Goal: Task Accomplishment & Management: Use online tool/utility

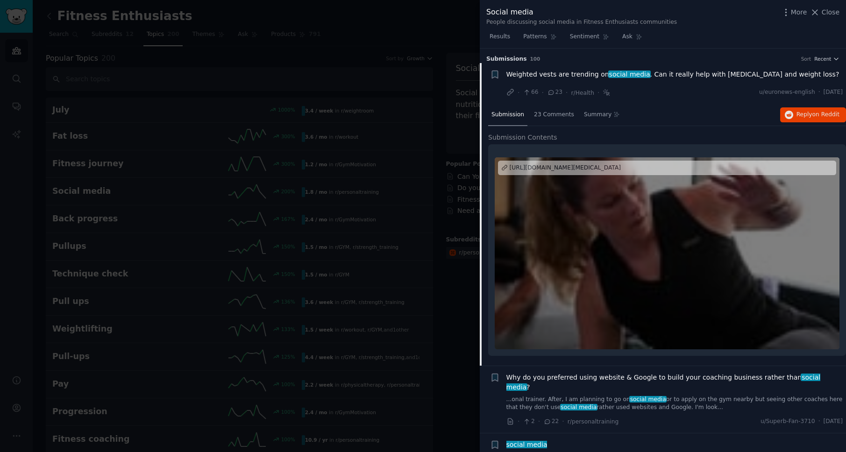
scroll to position [163, 0]
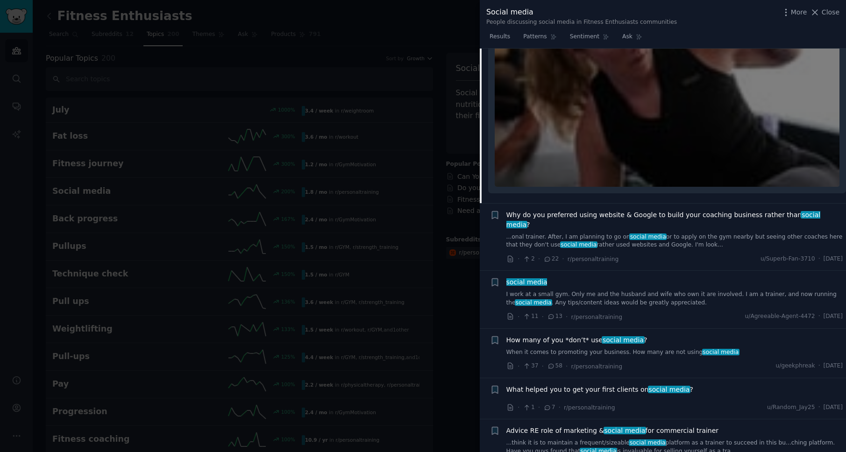
click at [375, 118] on div at bounding box center [423, 226] width 846 height 452
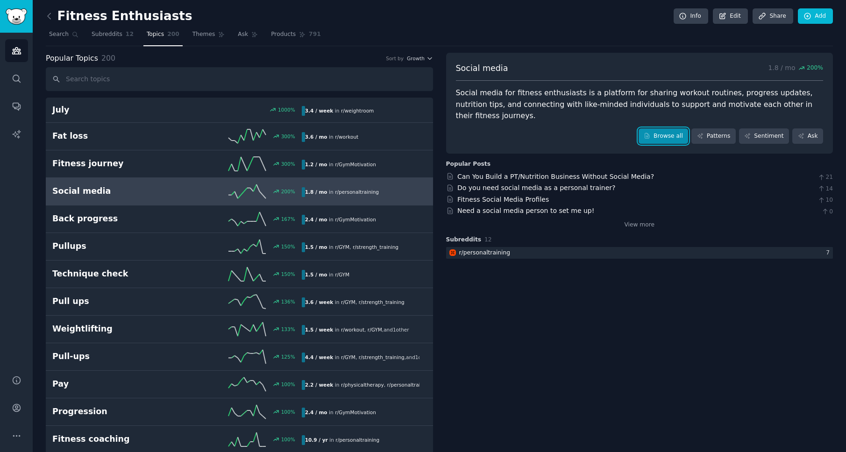
click at [660, 128] on link "Browse all" at bounding box center [664, 136] width 50 height 16
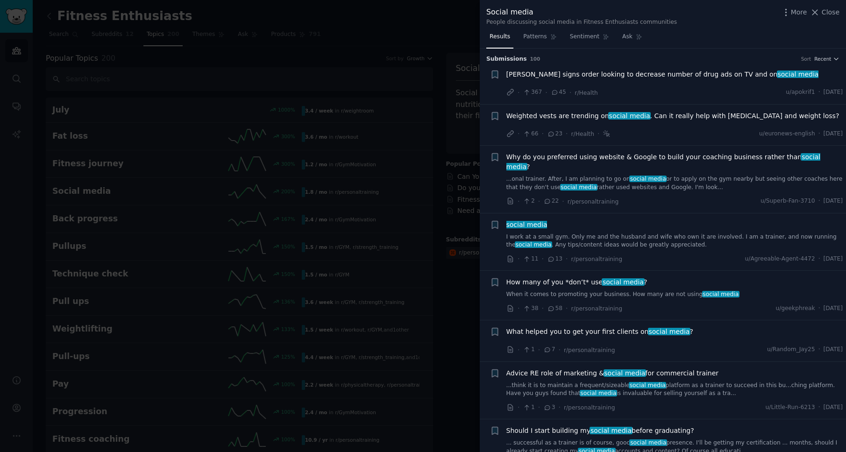
click at [536, 120] on span "Weighted vests are trending on social media . Can it really help with [MEDICAL_…" at bounding box center [673, 116] width 333 height 10
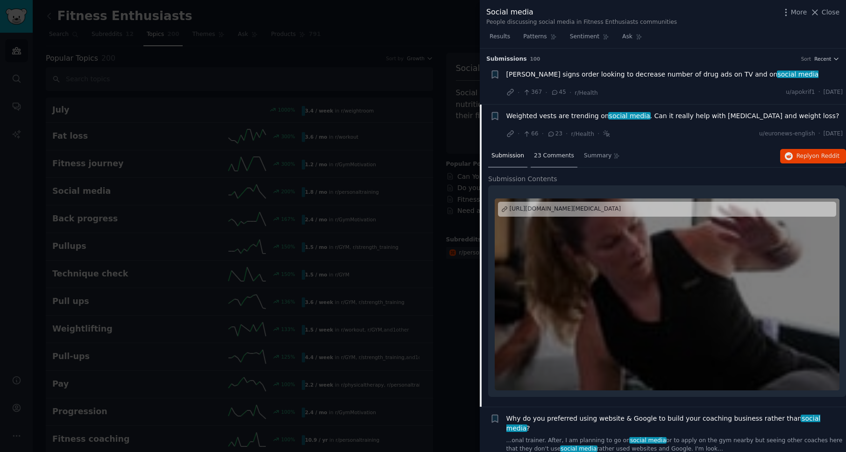
click at [547, 156] on span "23 Comments" at bounding box center [554, 156] width 40 height 8
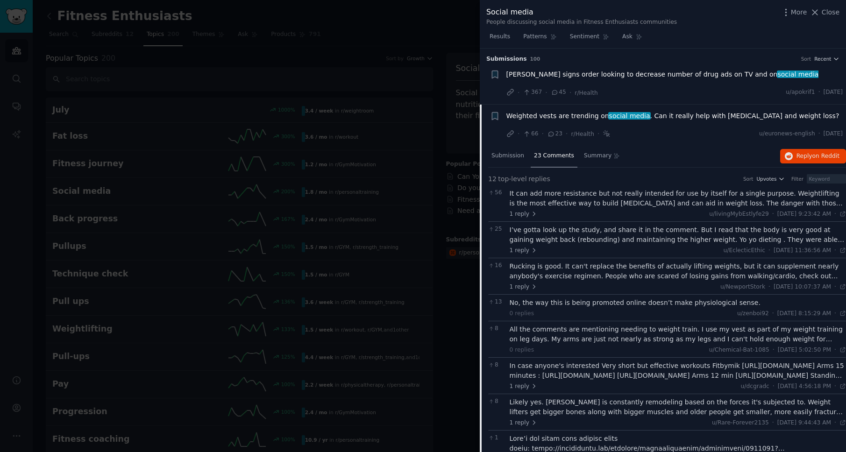
scroll to position [44, 0]
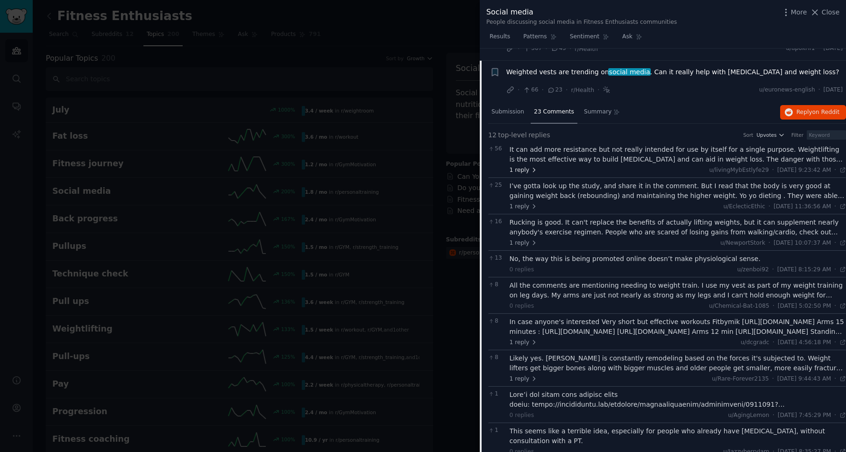
click at [516, 168] on span "1 reply" at bounding box center [524, 170] width 28 height 8
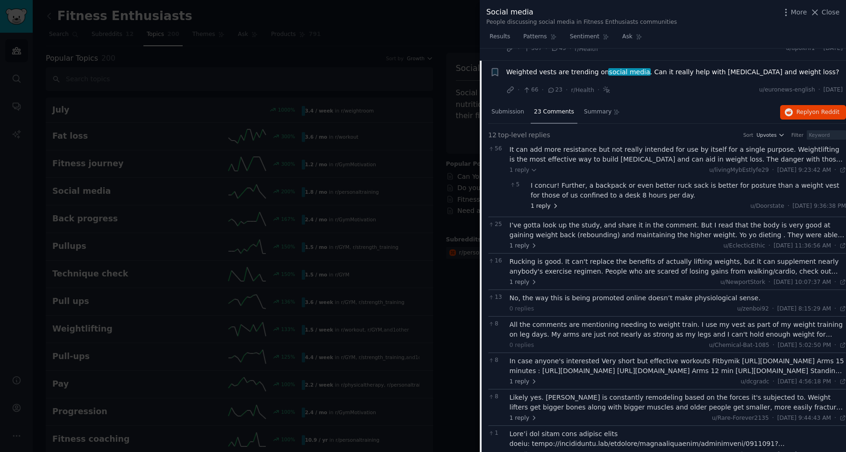
click at [540, 209] on span "1 reply" at bounding box center [545, 206] width 28 height 8
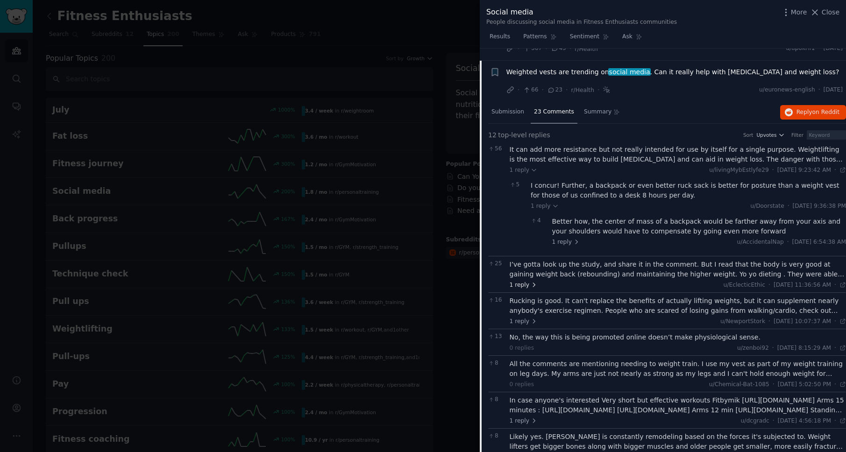
click at [519, 285] on span "1 reply" at bounding box center [524, 285] width 28 height 8
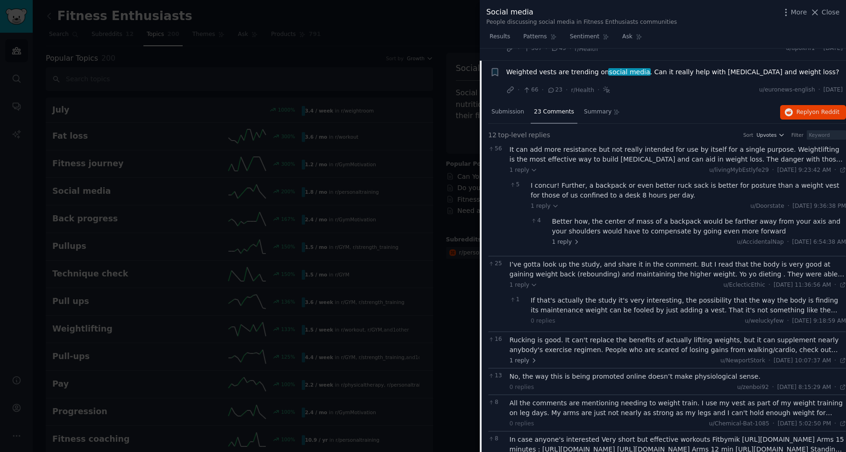
click at [19, 22] on div at bounding box center [423, 226] width 846 height 452
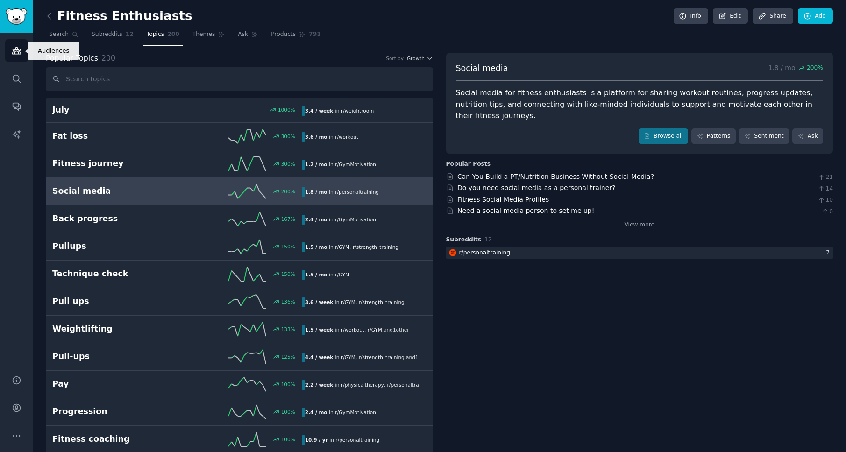
click at [21, 49] on icon "Sidebar" at bounding box center [17, 51] width 10 height 10
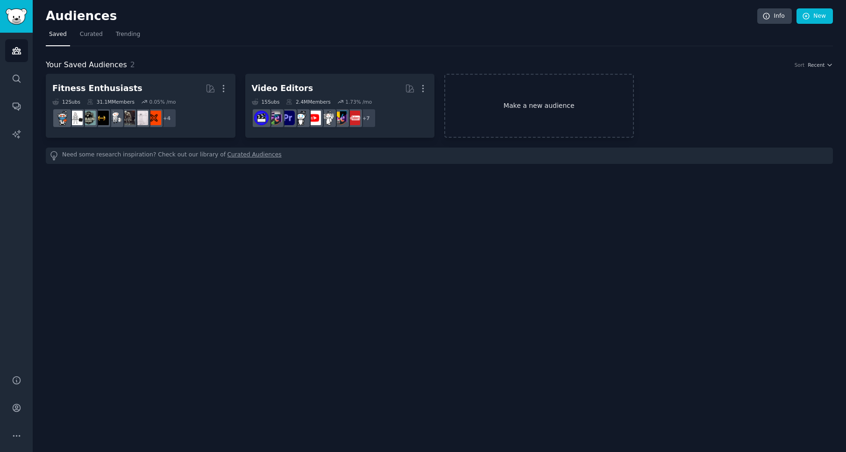
click at [479, 108] on link "Make a new audience" at bounding box center [539, 106] width 190 height 64
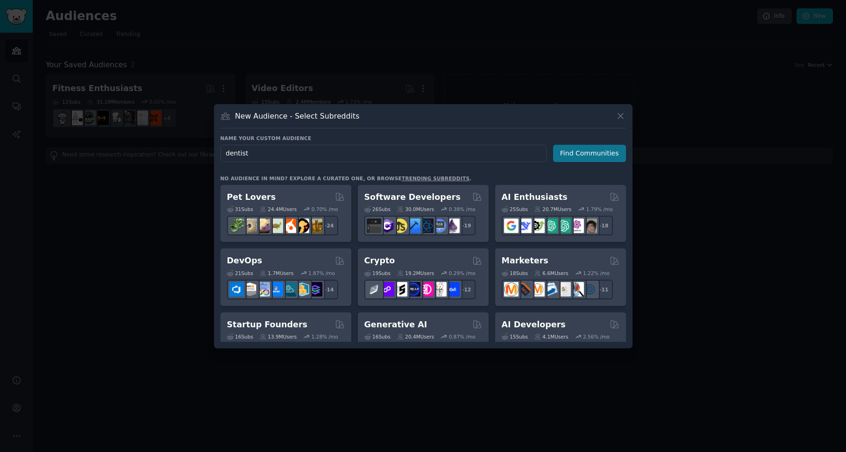
type input "dentist"
click at [609, 153] on button "Find Communities" at bounding box center [589, 153] width 73 height 17
